Goal: Transaction & Acquisition: Purchase product/service

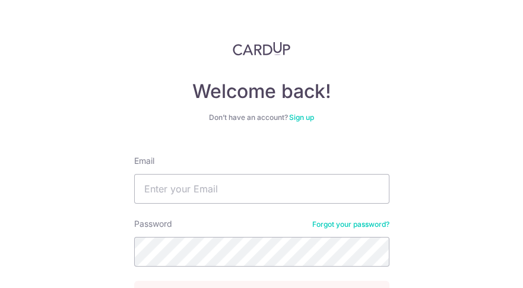
type input "[PERSON_NAME][EMAIL_ADDRESS][PERSON_NAME]"
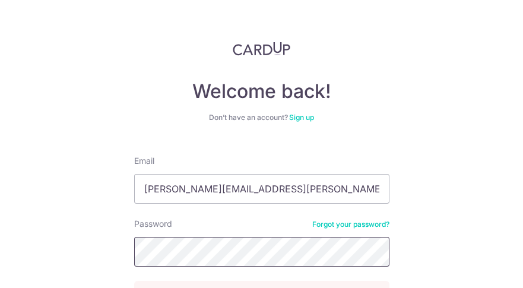
scroll to position [107, 0]
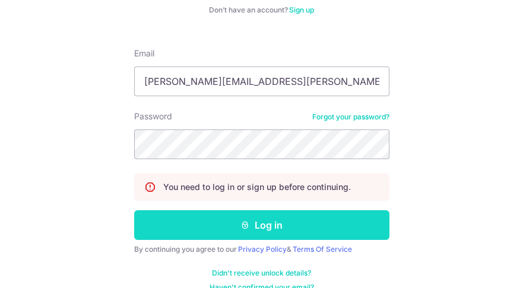
click at [269, 221] on button "Log in" at bounding box center [261, 225] width 255 height 30
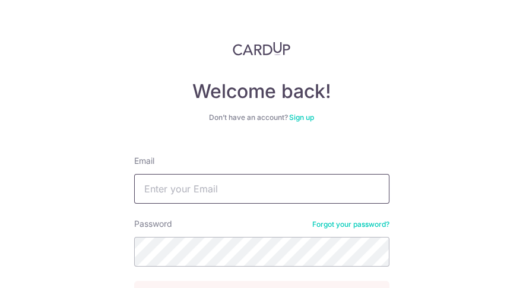
click at [215, 188] on input "Email" at bounding box center [261, 189] width 255 height 30
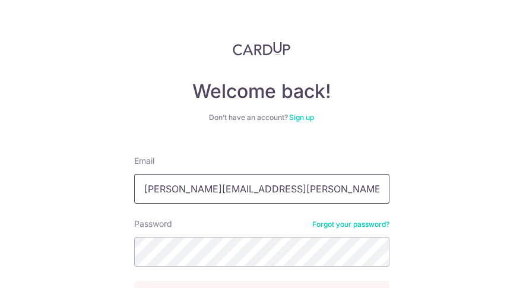
type input "irene.tham@yahoo.com.sg"
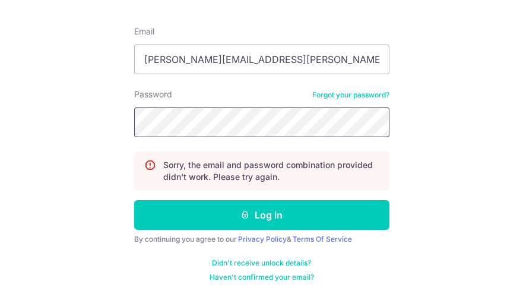
scroll to position [138, 0]
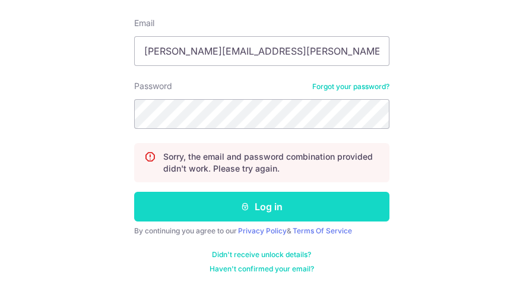
click at [262, 202] on button "Log in" at bounding box center [261, 207] width 255 height 30
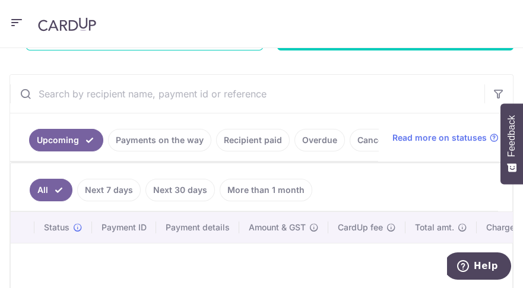
scroll to position [174, 0]
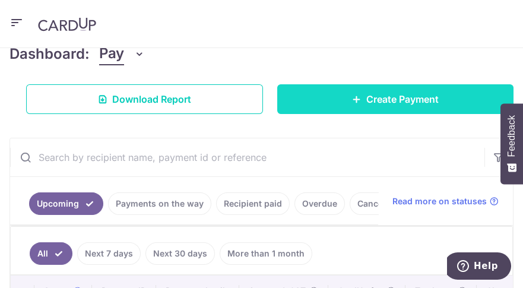
click at [396, 88] on link "Create Payment" at bounding box center [395, 99] width 237 height 30
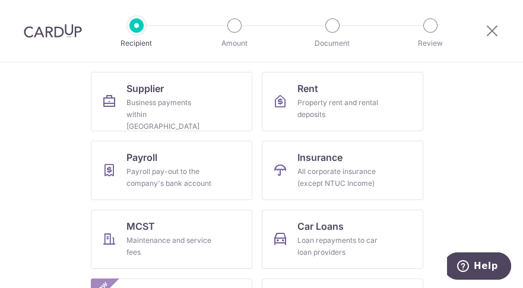
scroll to position [117, 0]
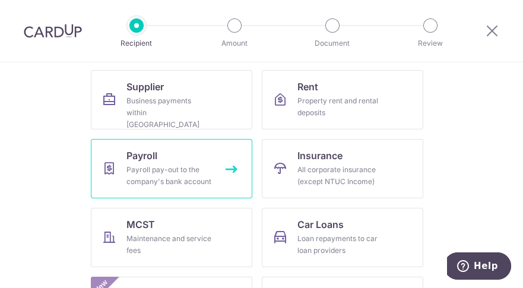
click at [157, 174] on div "Payroll pay-out to the company's bank account" at bounding box center [168, 176] width 85 height 24
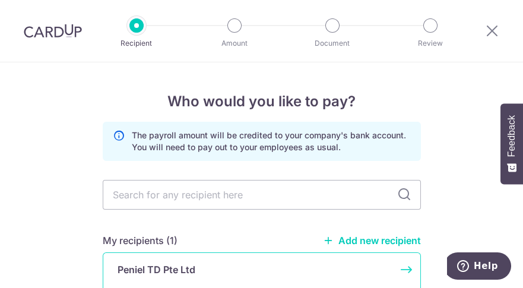
click at [164, 274] on p "Peniel TD Pte Ltd" at bounding box center [157, 269] width 78 height 14
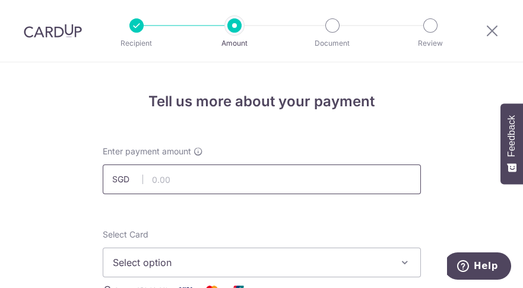
click at [174, 183] on input "text" at bounding box center [262, 179] width 318 height 30
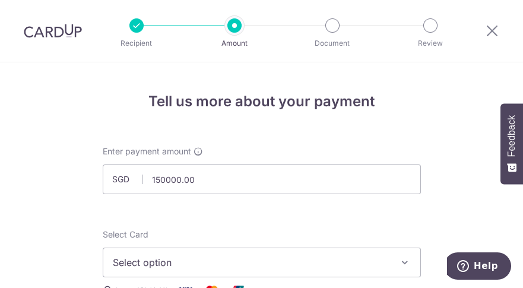
type input "150,000.00"
click at [351, 255] on span "Select option" at bounding box center [251, 262] width 277 height 14
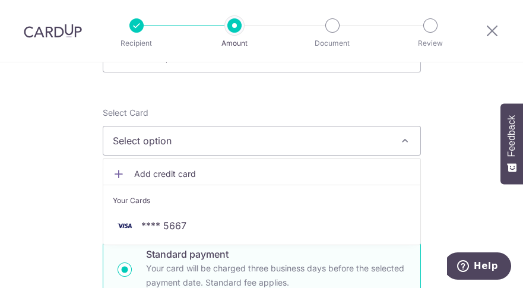
scroll to position [154, 0]
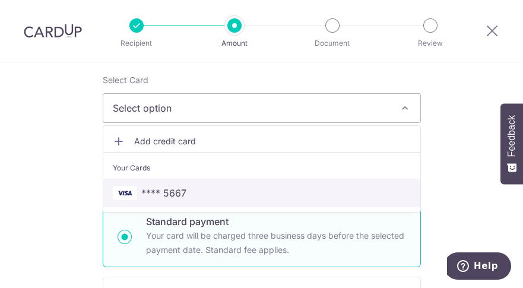
click at [198, 194] on span "**** 5667" at bounding box center [262, 193] width 298 height 14
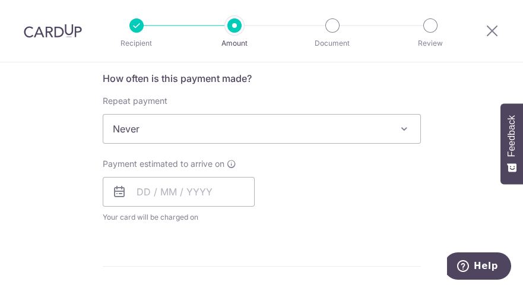
scroll to position [458, 0]
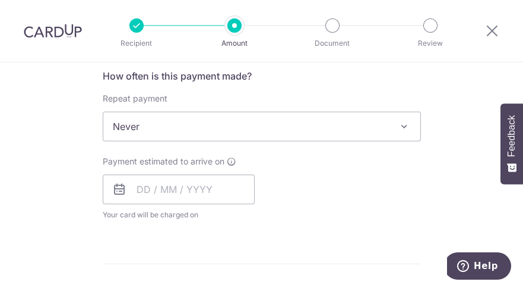
click at [402, 129] on span at bounding box center [404, 126] width 14 height 14
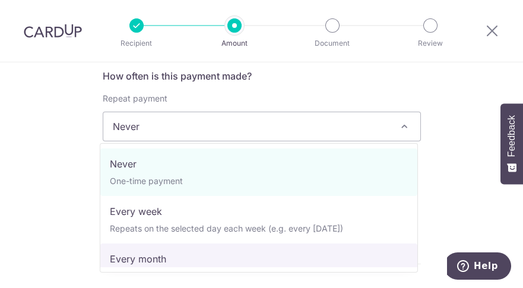
select select "3"
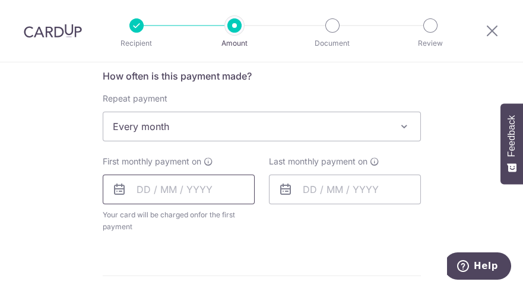
click at [136, 192] on input "text" at bounding box center [179, 189] width 152 height 30
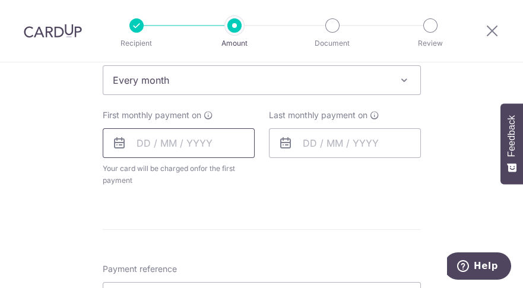
scroll to position [529, 0]
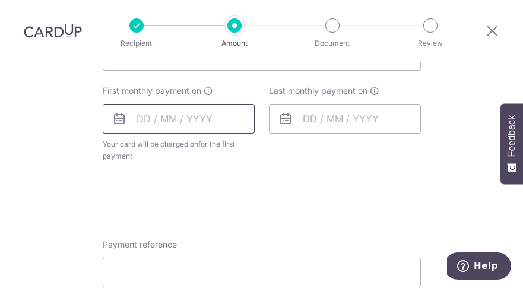
click at [135, 118] on input "text" at bounding box center [179, 119] width 152 height 30
click at [118, 116] on icon at bounding box center [119, 119] width 14 height 14
click at [138, 120] on input "text" at bounding box center [179, 119] width 152 height 30
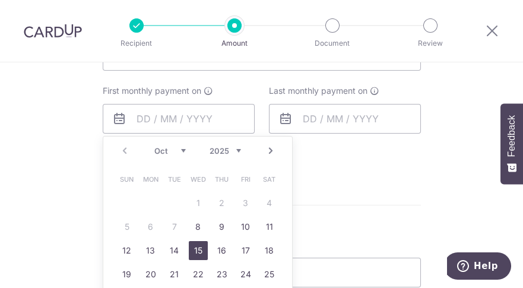
click at [192, 249] on link "15" at bounding box center [198, 250] width 19 height 19
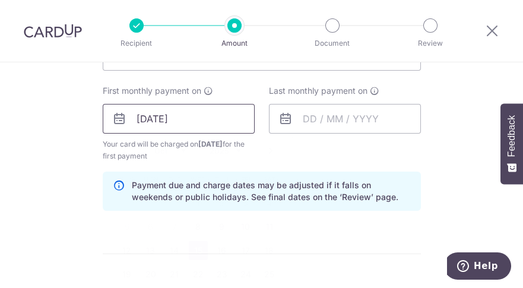
click at [125, 118] on input "15/10/2025" at bounding box center [179, 119] width 152 height 30
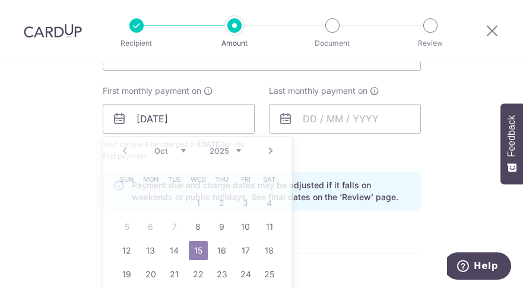
click at [463, 195] on div "Tell us more about your payment Enter payment amount SGD 150,000.00 150000.00 S…" at bounding box center [261, 137] width 523 height 1207
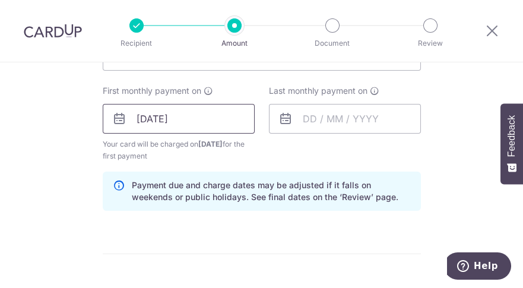
click at [133, 116] on input "15/10/2025" at bounding box center [179, 119] width 152 height 30
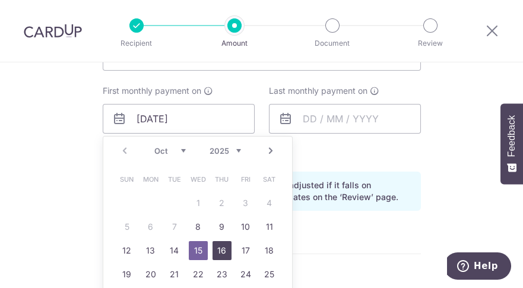
click at [225, 256] on link "16" at bounding box center [221, 250] width 19 height 19
type input "[DATE]"
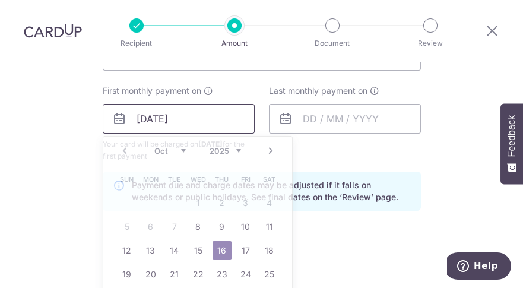
click at [123, 115] on input "[DATE]" at bounding box center [179, 119] width 152 height 30
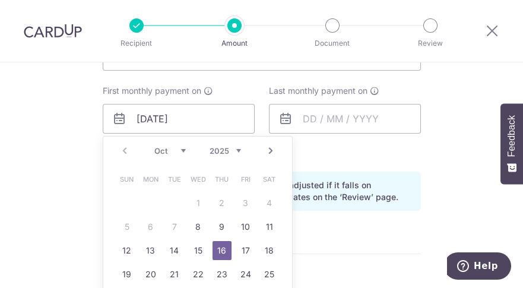
click at [398, 235] on form "Enter payment amount SGD 150,000.00 150000.00 Select Card **** 5667 Add credit …" at bounding box center [262, 151] width 318 height 1068
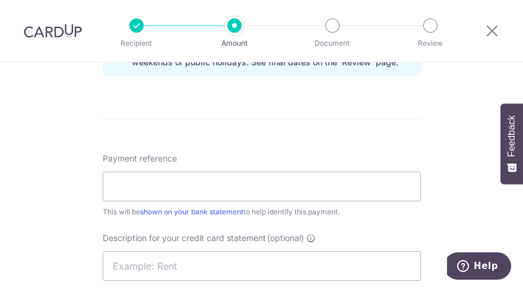
scroll to position [667, 0]
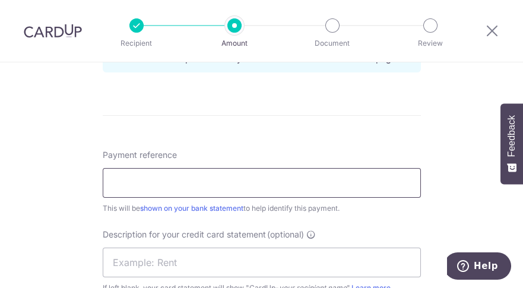
click at [136, 183] on input "Payment reference" at bounding box center [262, 183] width 318 height 30
type input "Director Fees Sep 25"
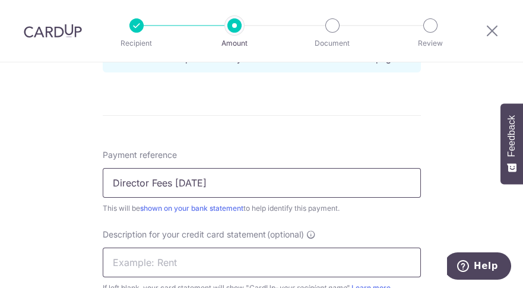
type input "Dir Fee Sep 25"
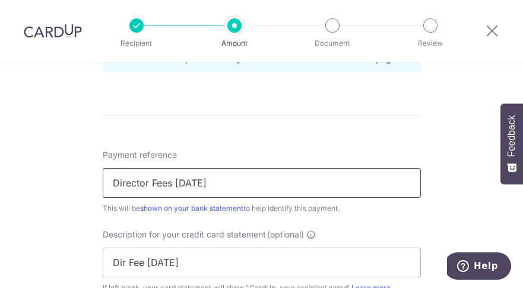
type input "DRWONG170"
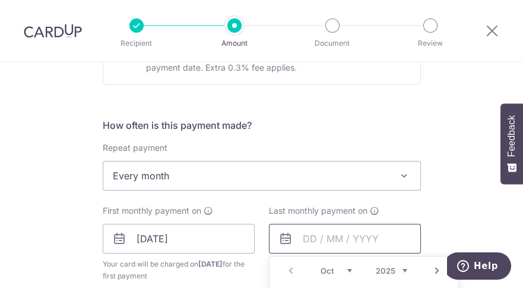
scroll to position [607, 0]
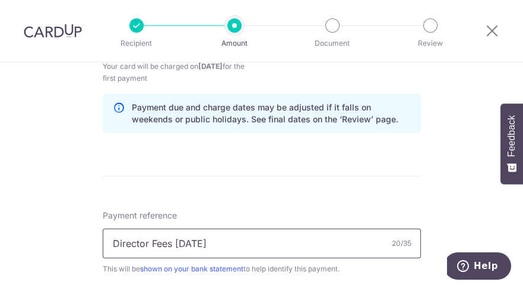
click at [212, 244] on input "Director Fees Sep 25" at bounding box center [262, 243] width 318 height 30
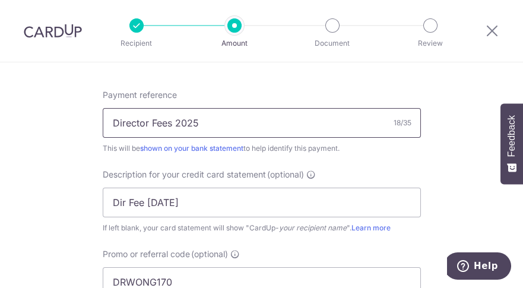
scroll to position [748, 0]
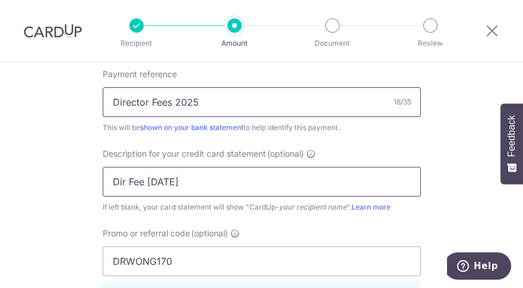
type input "Director Fees 2025"
click at [189, 182] on input "Dir Fee Sep 25" at bounding box center [262, 182] width 318 height 30
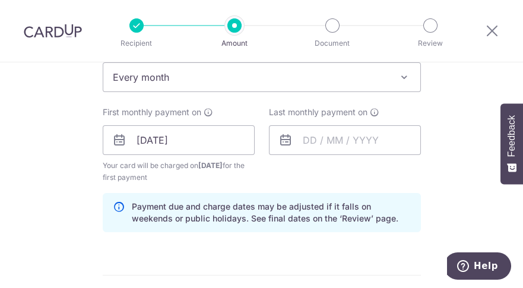
scroll to position [484, 0]
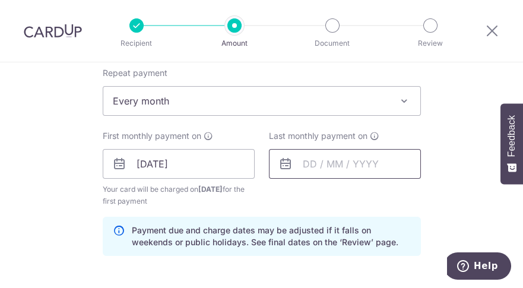
type input "Dir Fees 2025"
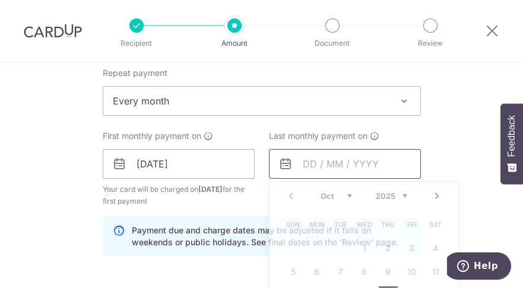
click at [301, 164] on input "text" at bounding box center [345, 164] width 152 height 30
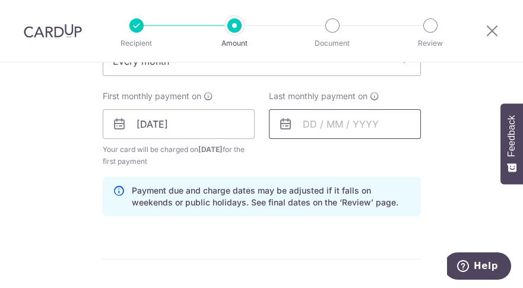
scroll to position [565, 0]
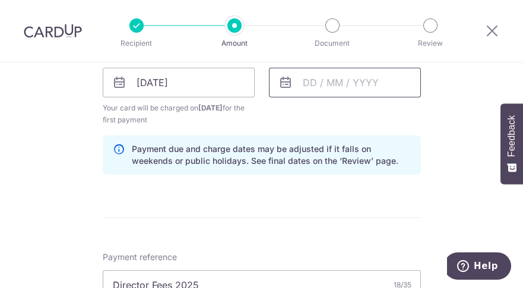
click at [300, 85] on input "text" at bounding box center [345, 83] width 152 height 30
click at [287, 87] on icon at bounding box center [285, 82] width 14 height 14
click at [284, 85] on icon at bounding box center [285, 82] width 14 height 14
click at [302, 81] on input "text" at bounding box center [345, 83] width 152 height 30
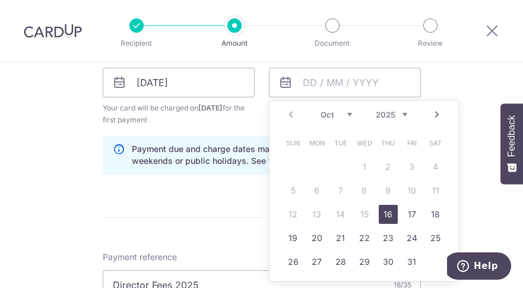
click at [437, 119] on link "Next" at bounding box center [437, 114] width 14 height 14
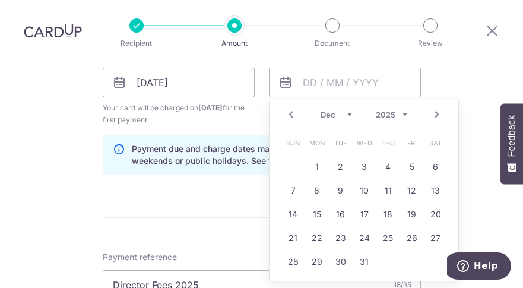
click at [437, 119] on link "Next" at bounding box center [437, 114] width 14 height 14
click at [384, 220] on link "16" at bounding box center [388, 214] width 19 height 19
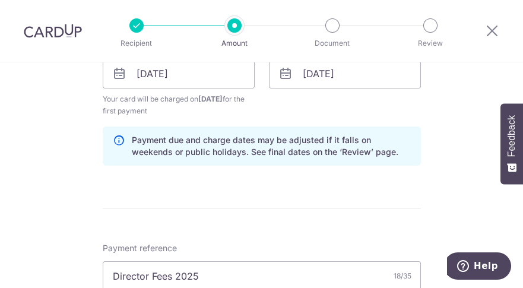
scroll to position [485, 0]
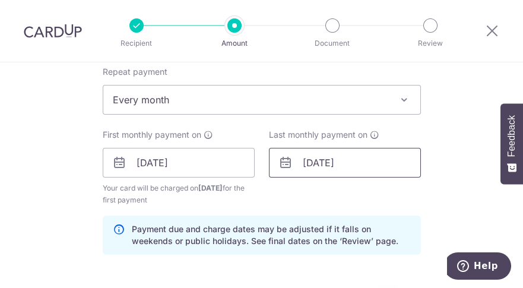
click at [296, 163] on input "16/04/2026" at bounding box center [345, 163] width 152 height 30
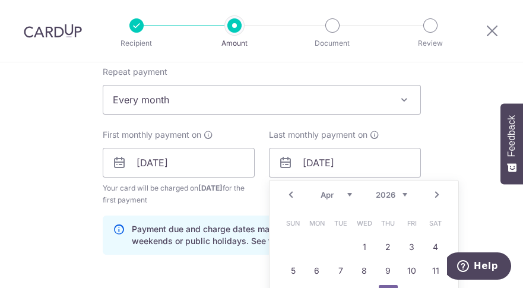
click at [284, 194] on link "Prev" at bounding box center [291, 195] width 14 height 14
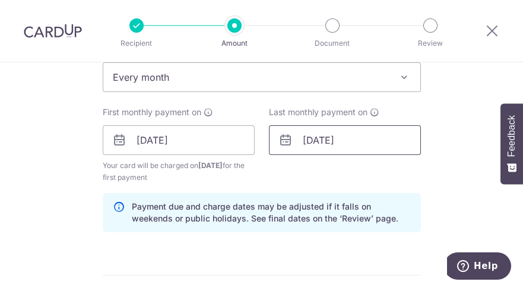
scroll to position [556, 0]
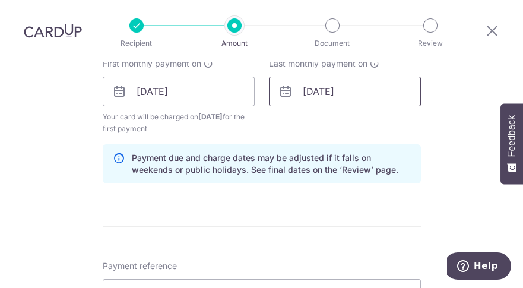
click at [300, 93] on input "16/04/2026" at bounding box center [345, 92] width 152 height 30
click at [283, 93] on icon at bounding box center [285, 91] width 14 height 14
click at [296, 89] on input "16/04/2026" at bounding box center [345, 92] width 152 height 30
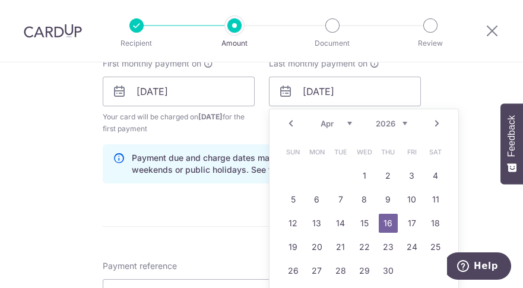
click at [291, 128] on link "Prev" at bounding box center [291, 123] width 14 height 14
click at [336, 226] on link "16" at bounding box center [340, 223] width 19 height 19
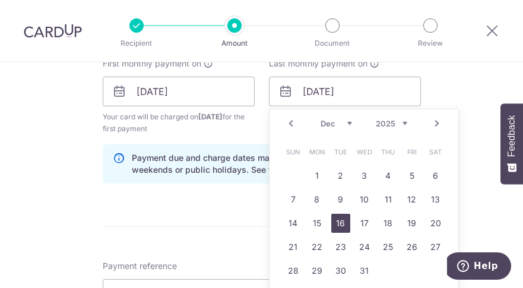
type input "16/12/2025"
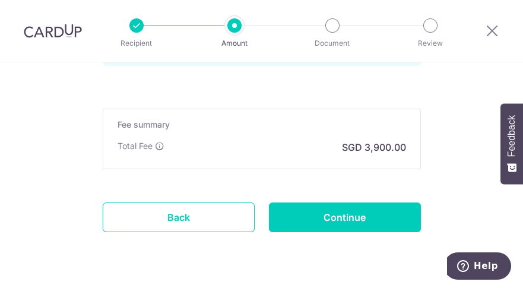
scroll to position [1005, 0]
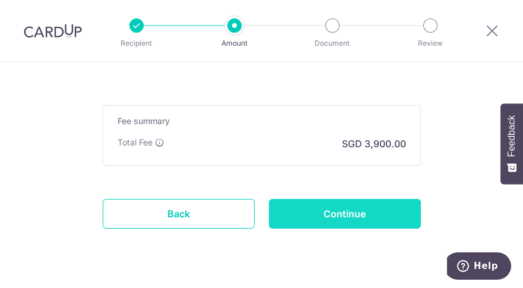
click at [347, 214] on input "Continue" at bounding box center [345, 214] width 152 height 30
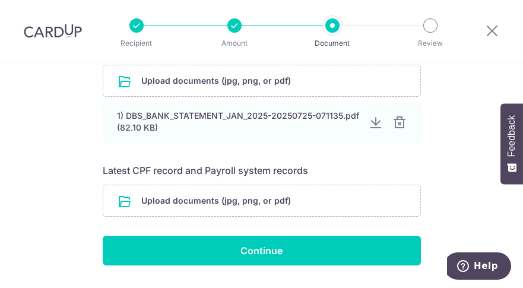
scroll to position [246, 0]
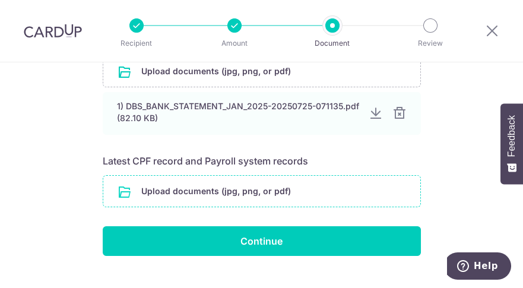
click at [299, 188] on input "file" at bounding box center [261, 191] width 317 height 31
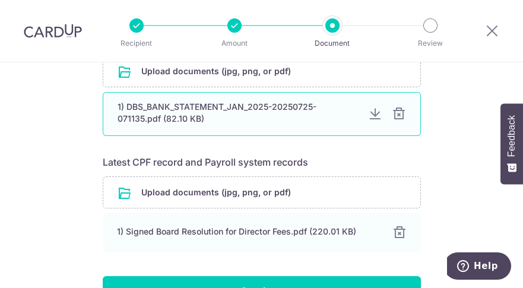
click at [373, 118] on div at bounding box center [375, 114] width 14 height 14
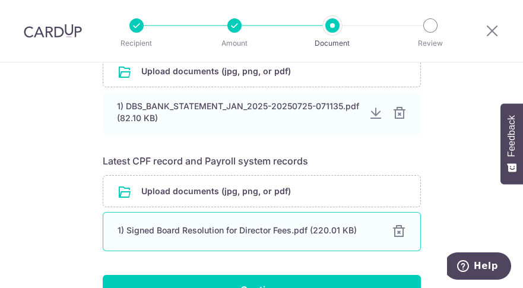
click at [367, 233] on div "1) Signed Board Resolution for Director Fees.pdf (220.01 KB)" at bounding box center [248, 230] width 260 height 12
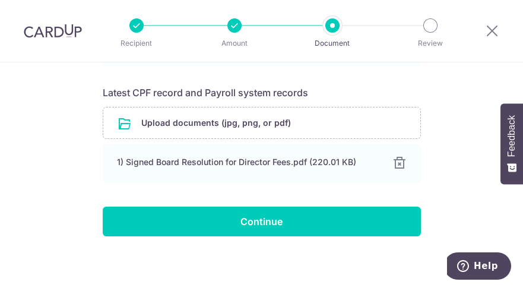
scroll to position [317, 0]
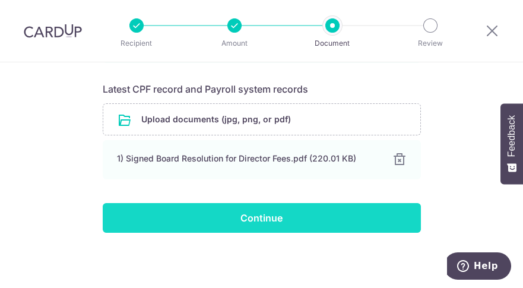
click at [280, 218] on input "Continue" at bounding box center [262, 218] width 318 height 30
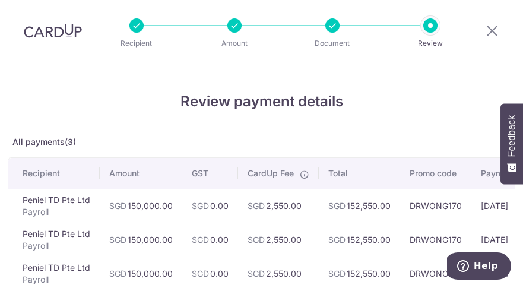
drag, startPoint x: 522, startPoint y: 233, endPoint x: 525, endPoint y: 257, distance: 23.9
click at [522, 257] on html "Recipient Amount Document Review Review payment details All payments(3) Recipie…" at bounding box center [261, 144] width 523 height 288
click at [377, 250] on td "SGD 152,550.00" at bounding box center [359, 240] width 81 height 34
click at [520, 283] on div "Review payment details All payments(3) Recipient Amount GST CardUp Fee Total Pr…" at bounding box center [261, 285] width 523 height 447
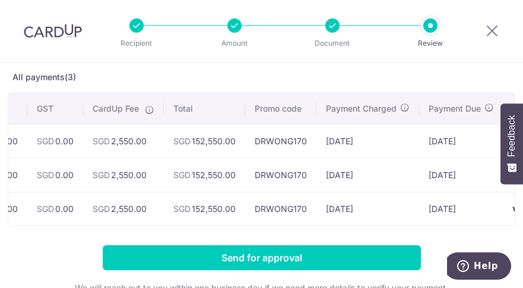
scroll to position [0, 157]
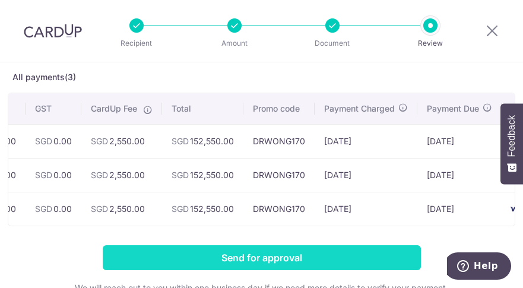
click at [310, 265] on input "Send for approval" at bounding box center [262, 257] width 318 height 25
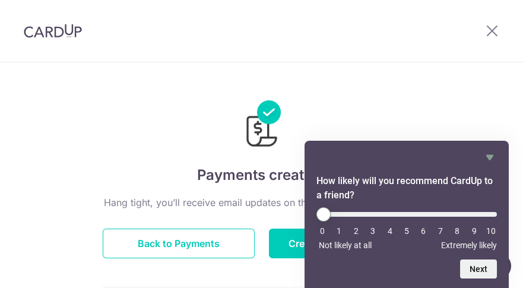
click at [156, 250] on button "Back to Payments" at bounding box center [179, 243] width 152 height 30
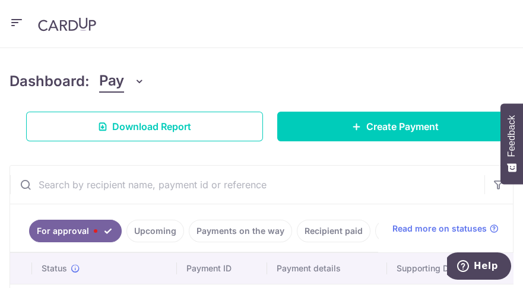
scroll to position [138, 0]
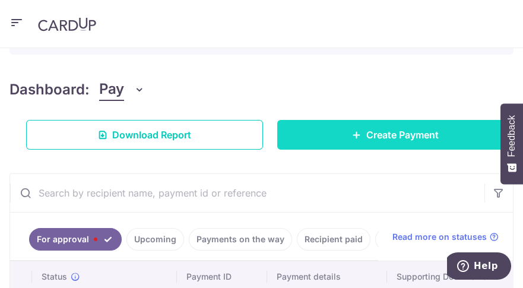
click at [380, 137] on span "Create Payment" at bounding box center [402, 135] width 72 height 14
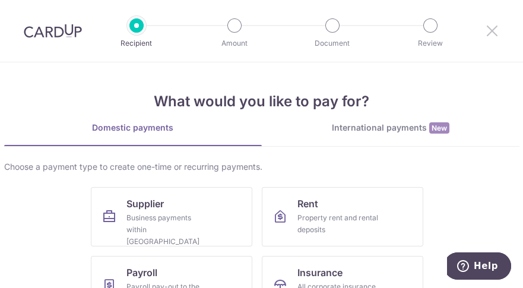
click at [489, 28] on icon at bounding box center [492, 30] width 14 height 15
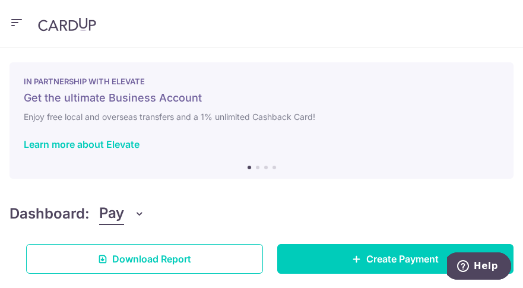
click at [17, 20] on icon "button" at bounding box center [16, 22] width 14 height 15
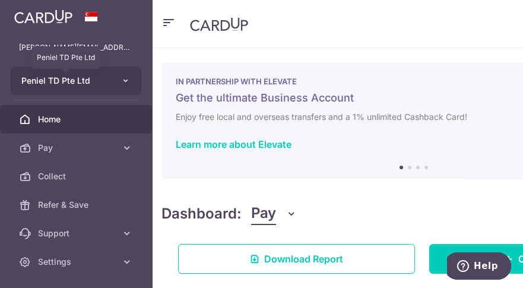
click at [104, 81] on span "Peniel TD Pte Ltd" at bounding box center [65, 81] width 88 height 12
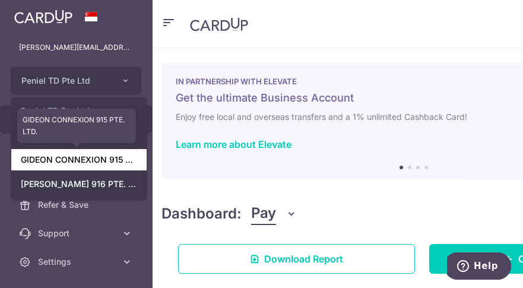
click at [122, 158] on link "GIDEON CONNEXION 915 PTE. LTD." at bounding box center [78, 159] width 135 height 21
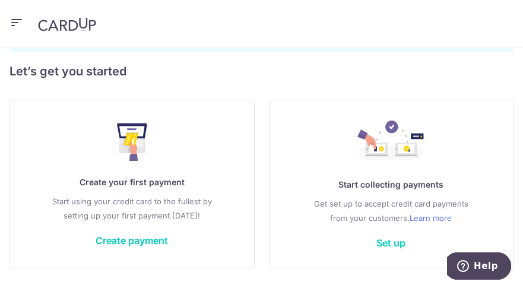
scroll to position [211, 0]
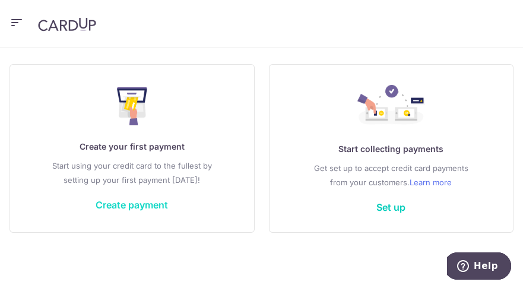
click at [118, 207] on link "Create payment" at bounding box center [132, 205] width 72 height 12
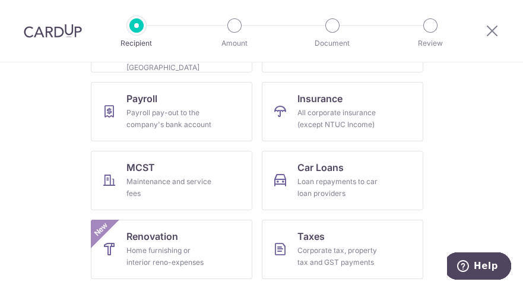
scroll to position [188, 0]
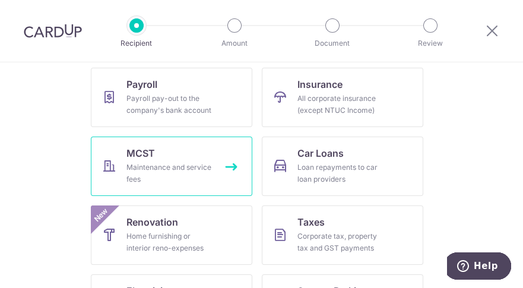
click at [178, 167] on div "Maintenance and service fees" at bounding box center [168, 173] width 85 height 24
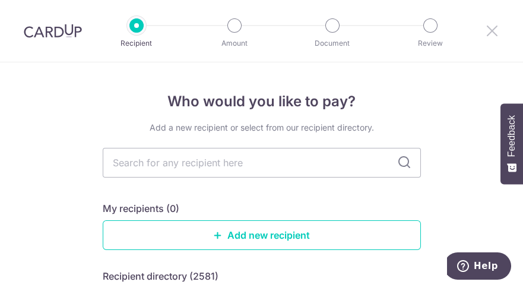
click at [493, 33] on icon at bounding box center [492, 30] width 14 height 15
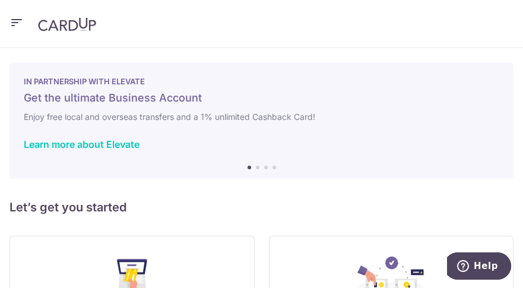
click at [17, 24] on icon "button" at bounding box center [16, 22] width 14 height 15
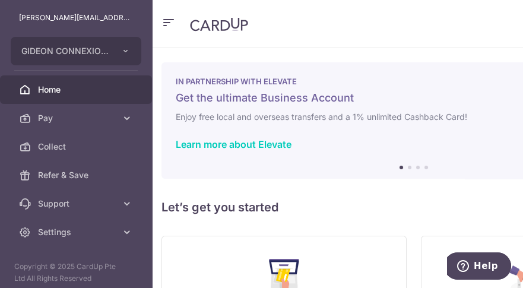
scroll to position [36, 0]
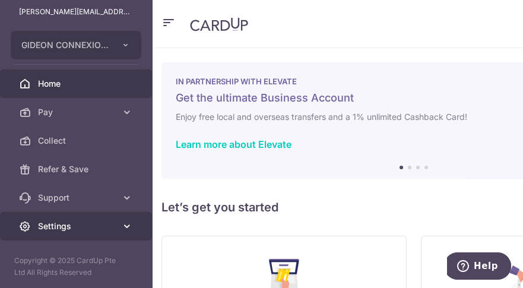
click at [85, 233] on link "Settings" at bounding box center [76, 226] width 152 height 28
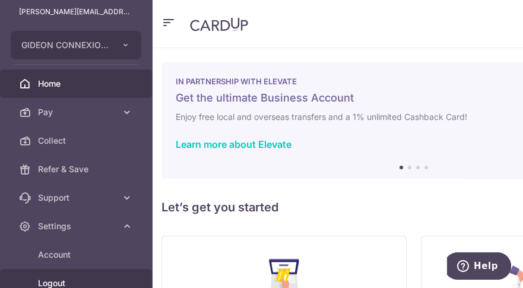
click at [84, 282] on span "Logout" at bounding box center [77, 283] width 78 height 12
